Goal: Task Accomplishment & Management: Manage account settings

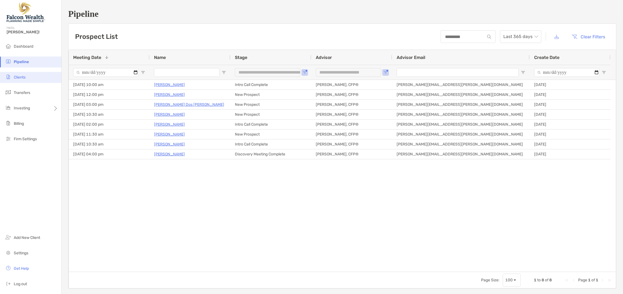
click at [38, 77] on li "Clients" at bounding box center [30, 77] width 61 height 11
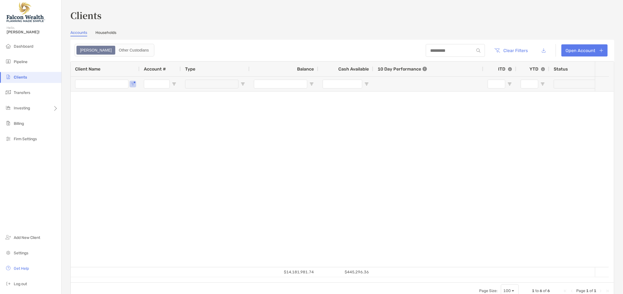
type input "****"
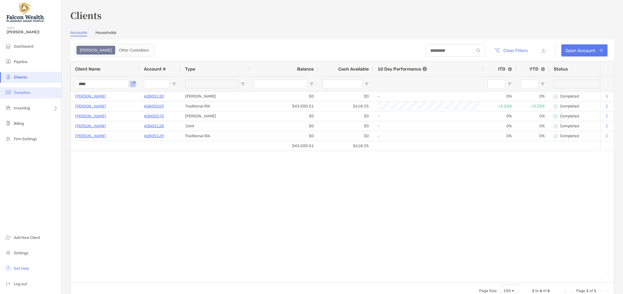
drag, startPoint x: 104, startPoint y: 86, endPoint x: 40, endPoint y: 87, distance: 64.1
click at [50, 88] on div "Clients Hello, [PERSON_NAME]! Dashboard Pipeline Clients Transfers Investing Bi…" at bounding box center [311, 147] width 623 height 294
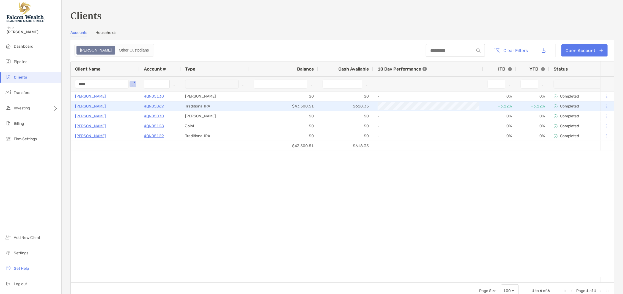
click at [83, 106] on p "[PERSON_NAME]" at bounding box center [90, 106] width 31 height 7
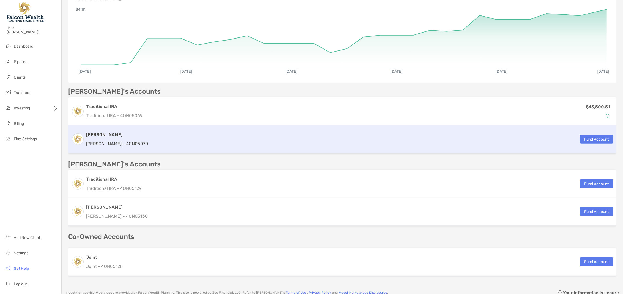
scroll to position [57, 0]
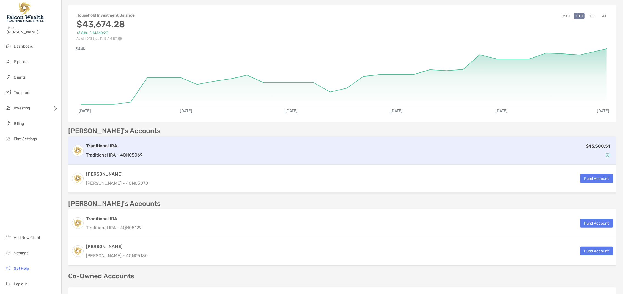
click at [110, 146] on h3 "Traditional IRA" at bounding box center [114, 146] width 56 height 7
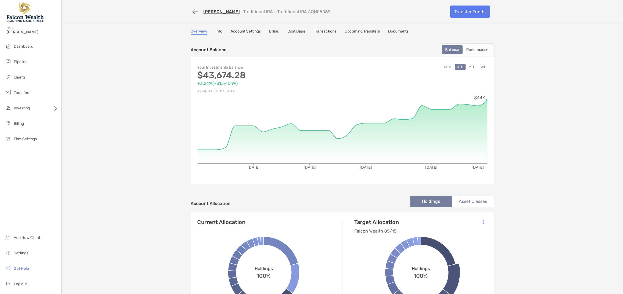
click at [401, 29] on link "Documents" at bounding box center [399, 32] width 20 height 6
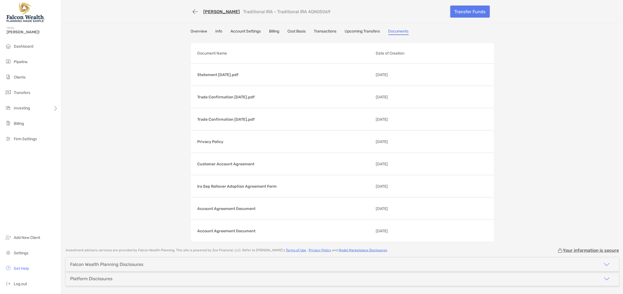
click at [354, 31] on link "Upcoming Transfers" at bounding box center [362, 32] width 35 height 6
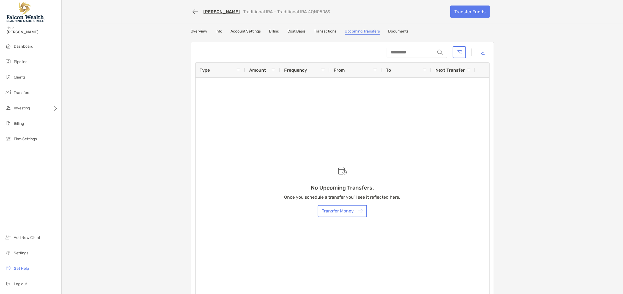
click at [218, 31] on link "Info" at bounding box center [219, 32] width 7 height 6
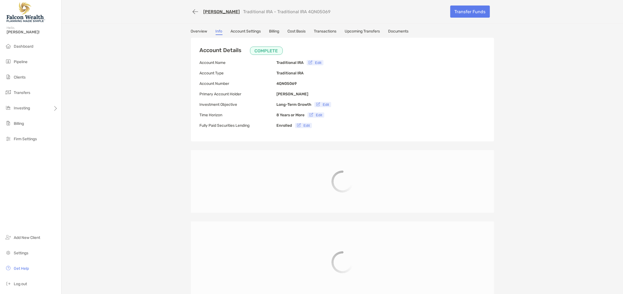
type input "**********"
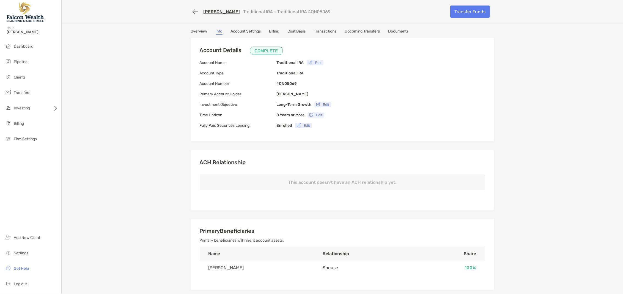
click at [195, 31] on link "Overview" at bounding box center [199, 32] width 17 height 6
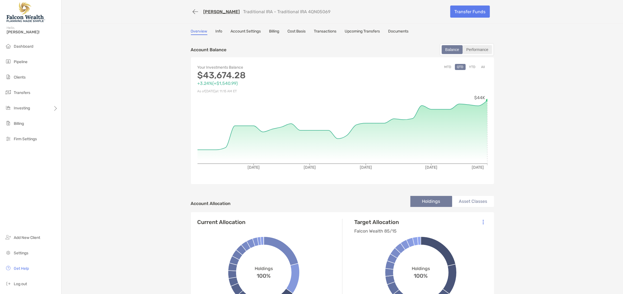
click at [470, 50] on div "Performance" at bounding box center [477, 50] width 28 height 8
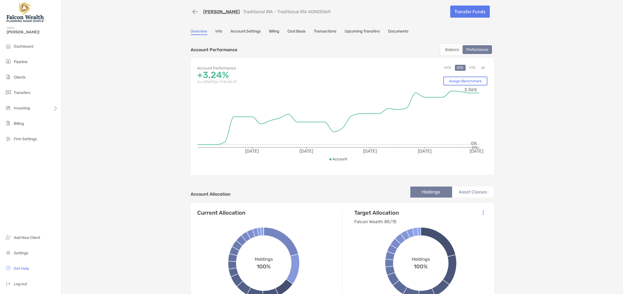
click at [216, 33] on link "Info" at bounding box center [219, 32] width 7 height 6
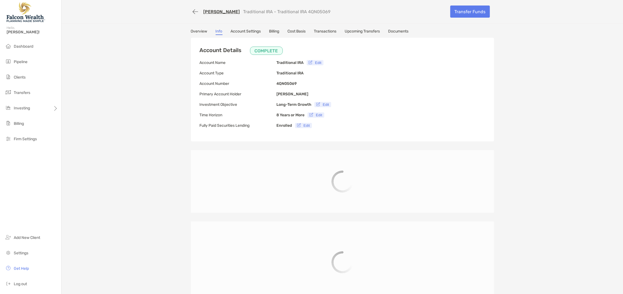
type input "**********"
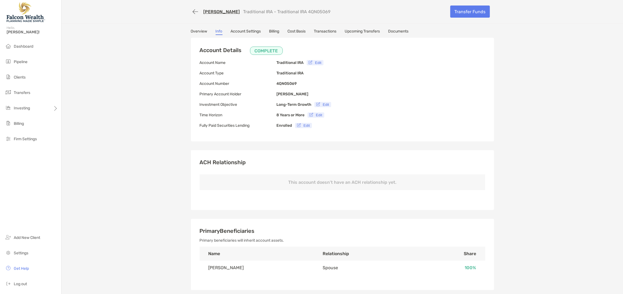
click at [240, 32] on link "Account Settings" at bounding box center [246, 32] width 30 height 6
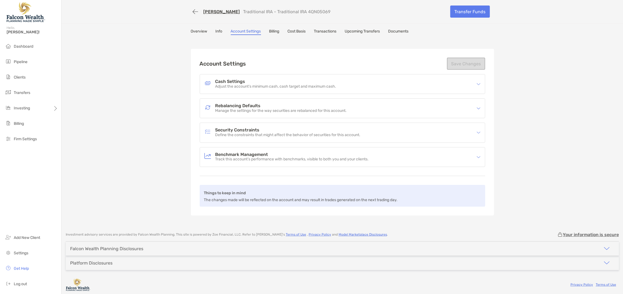
click at [276, 32] on link "Billing" at bounding box center [274, 32] width 10 height 6
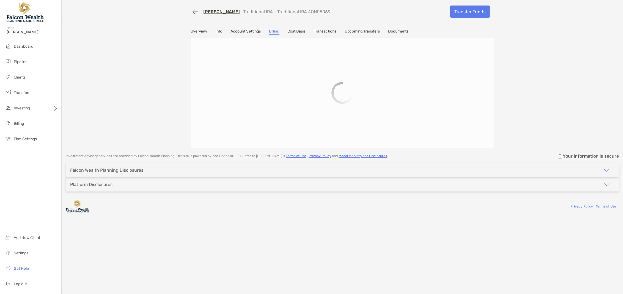
click at [300, 32] on link "Cost Basis" at bounding box center [297, 32] width 18 height 6
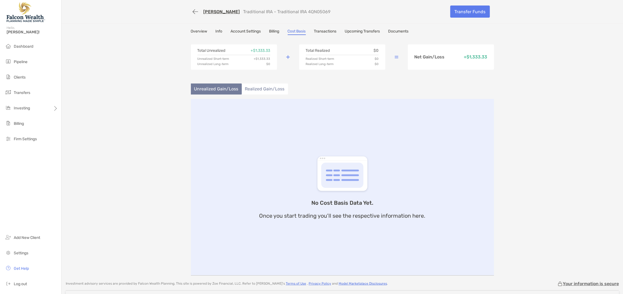
click at [328, 31] on link "Transactions" at bounding box center [325, 32] width 23 height 6
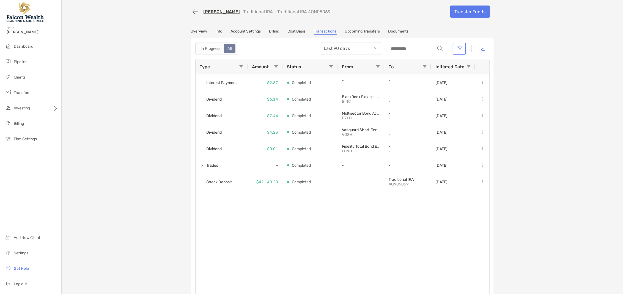
click at [356, 31] on link "Upcoming Transfers" at bounding box center [362, 32] width 35 height 6
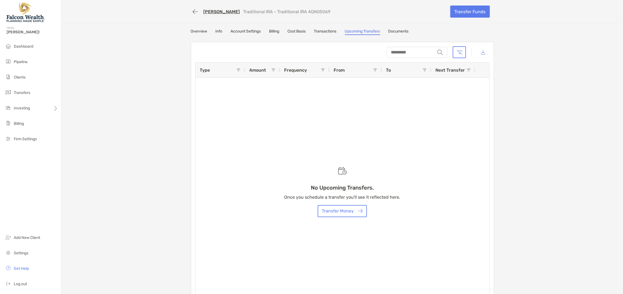
click at [432, 30] on div "Overview Info Account Settings Billing Cost Basis Transactions Upcoming Transfe…" at bounding box center [342, 32] width 303 height 6
click at [193, 11] on button "button" at bounding box center [195, 12] width 9 height 10
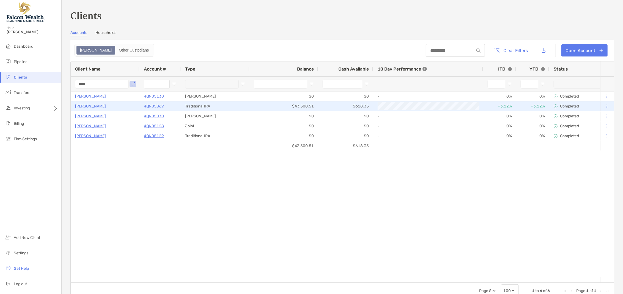
click at [607, 105] on icon at bounding box center [607, 106] width 1 height 4
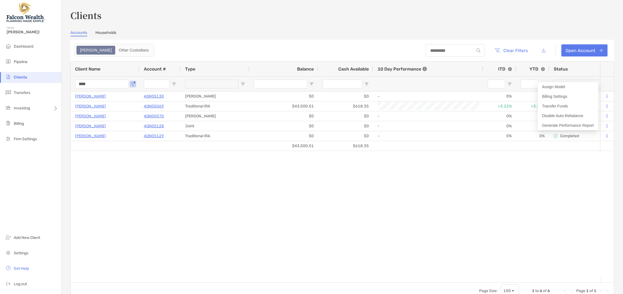
click at [372, 193] on div "[PERSON_NAME] 4QN05130 [PERSON_NAME] $0 $0 - 0% 0% Completed Disabled [PERSON_N…" at bounding box center [336, 183] width 530 height 185
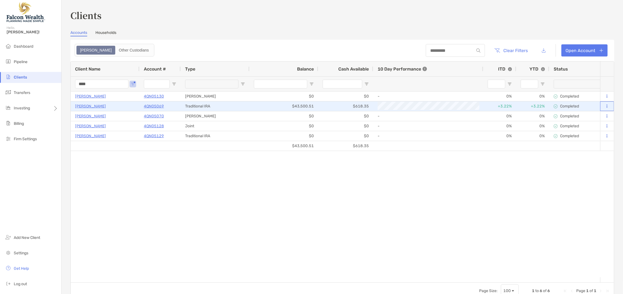
click at [607, 106] on icon at bounding box center [607, 106] width 1 height 4
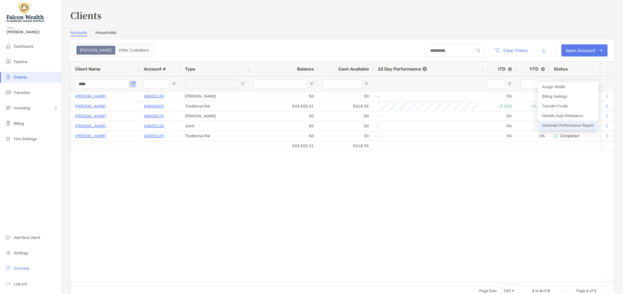
click at [583, 125] on button "Generate Performance Report" at bounding box center [568, 126] width 61 height 10
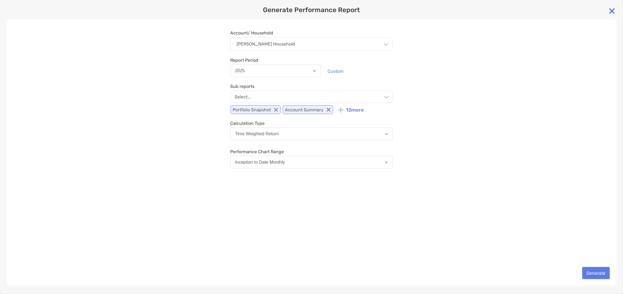
click at [263, 96] on div "Select..." at bounding box center [312, 97] width 162 height 12
click at [167, 114] on div "Account/ Household [PERSON_NAME] Household Household [PERSON_NAME] Household Ac…" at bounding box center [312, 152] width 610 height 266
click at [592, 273] on button "Generate" at bounding box center [597, 273] width 28 height 12
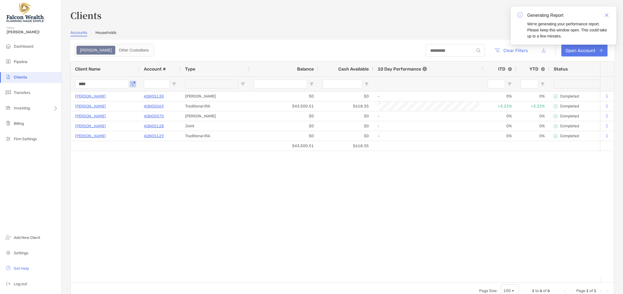
click at [50, 86] on div "Clients Hello, [PERSON_NAME]! Dashboard Pipeline Clients Transfers Investing Bi…" at bounding box center [311, 147] width 623 height 294
type input "*****"
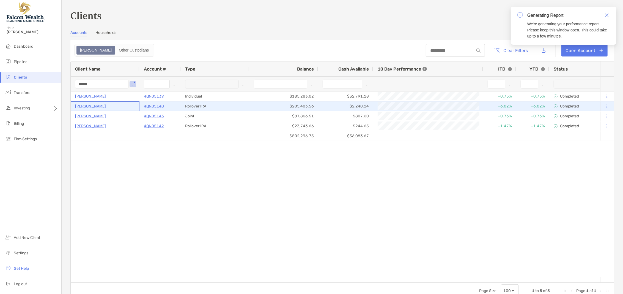
click at [90, 106] on p "[PERSON_NAME]" at bounding box center [90, 106] width 31 height 7
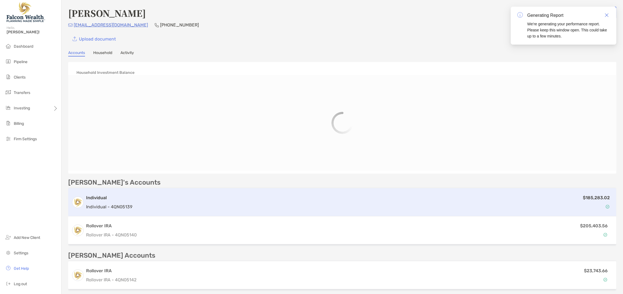
click at [114, 200] on h3 "Individual" at bounding box center [109, 197] width 46 height 7
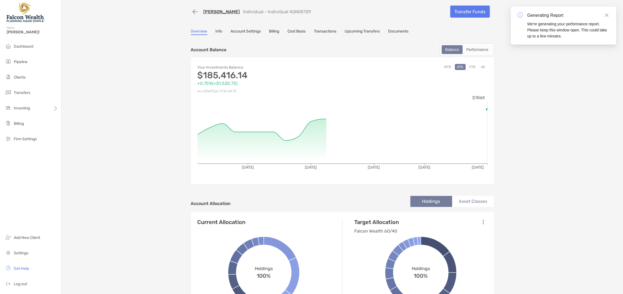
click at [399, 29] on link "Documents" at bounding box center [399, 32] width 20 height 6
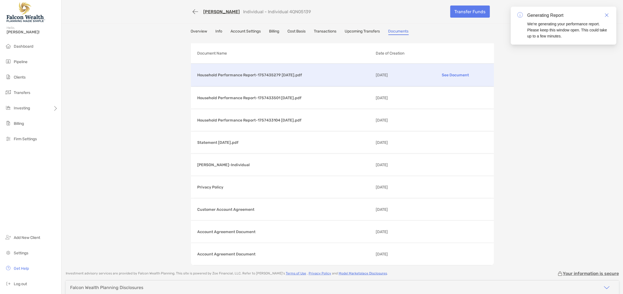
click at [444, 74] on p "See Document" at bounding box center [456, 75] width 64 height 10
click at [31, 75] on li "Clients" at bounding box center [30, 77] width 61 height 11
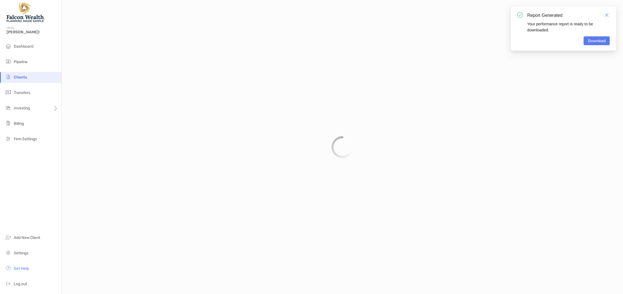
click at [608, 17] on img "Close" at bounding box center [607, 15] width 4 height 4
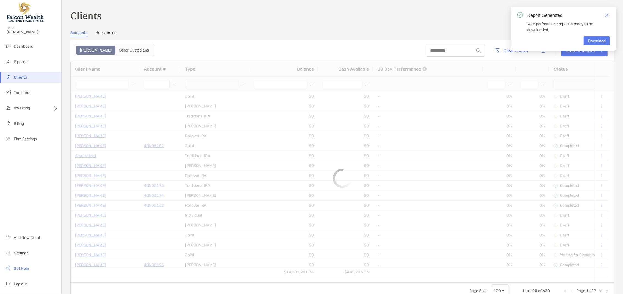
type input "*****"
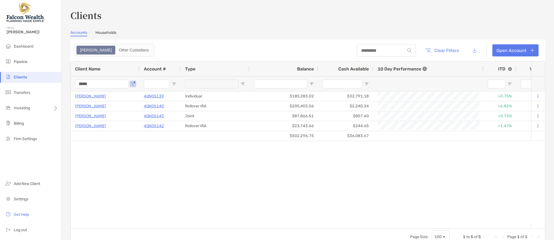
click at [67, 84] on div "Clients Accounts Households Zoe Other Custodians Clear Filters Open Account 1 t…" at bounding box center [308, 120] width 493 height 240
